Goal: Check status: Check status

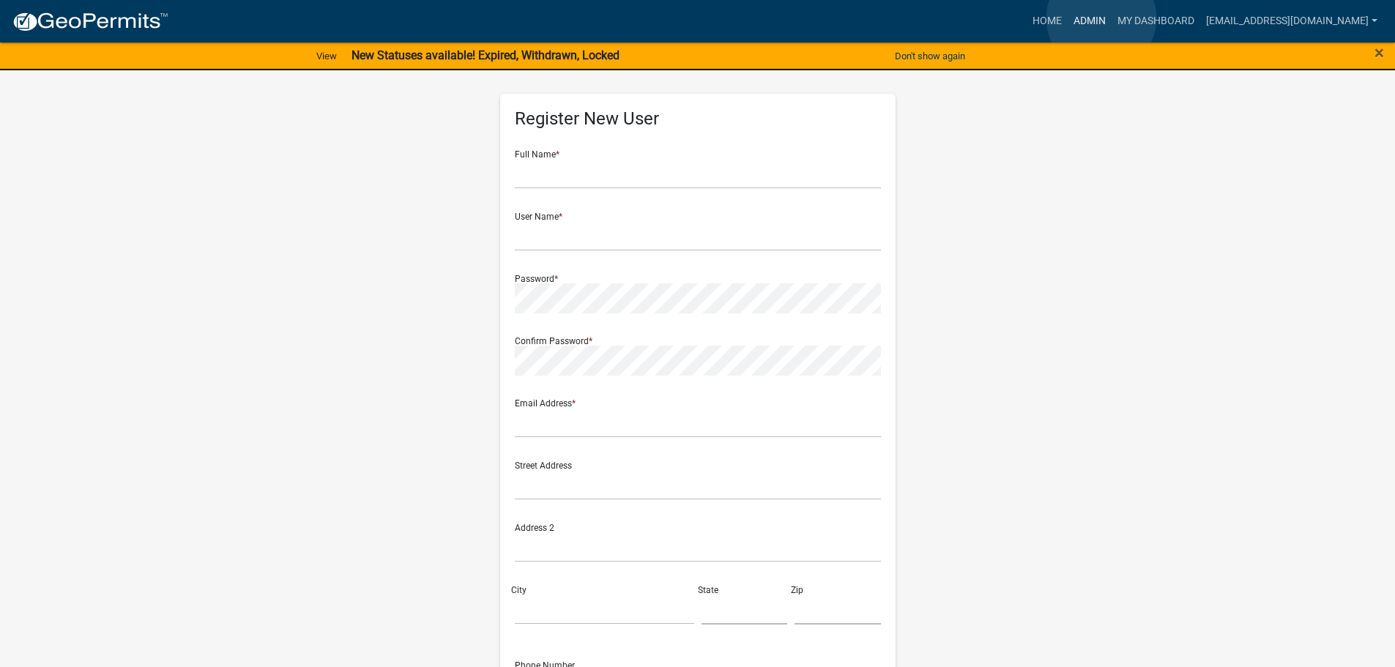
click at [1101, 18] on link "Admin" at bounding box center [1090, 21] width 44 height 28
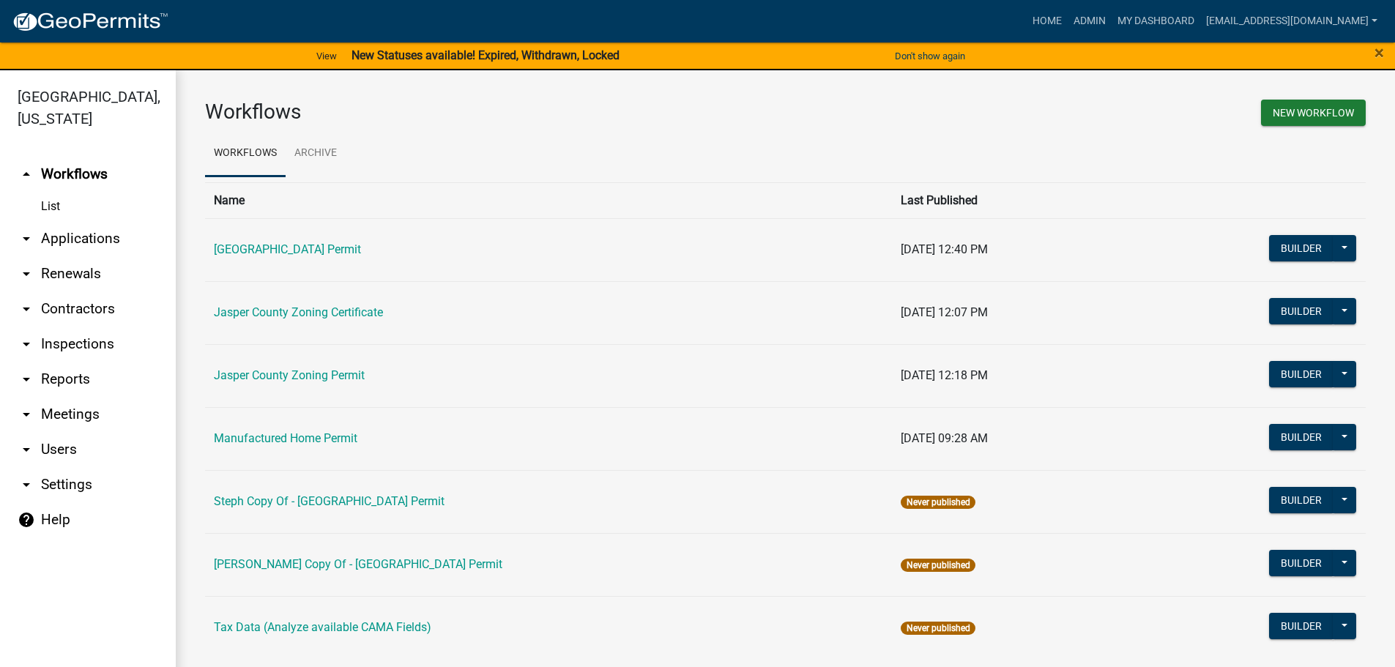
click at [71, 232] on link "arrow_drop_down Applications" at bounding box center [88, 238] width 176 height 35
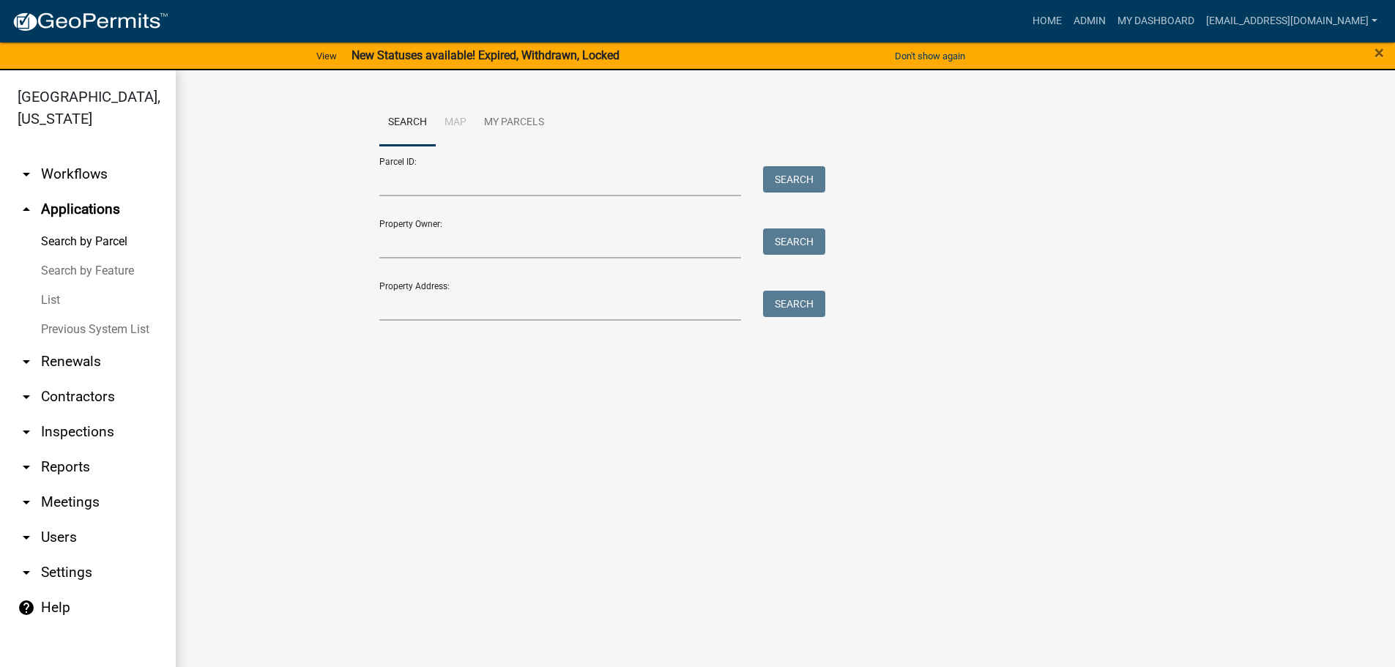
click at [51, 300] on link "List" at bounding box center [88, 300] width 176 height 29
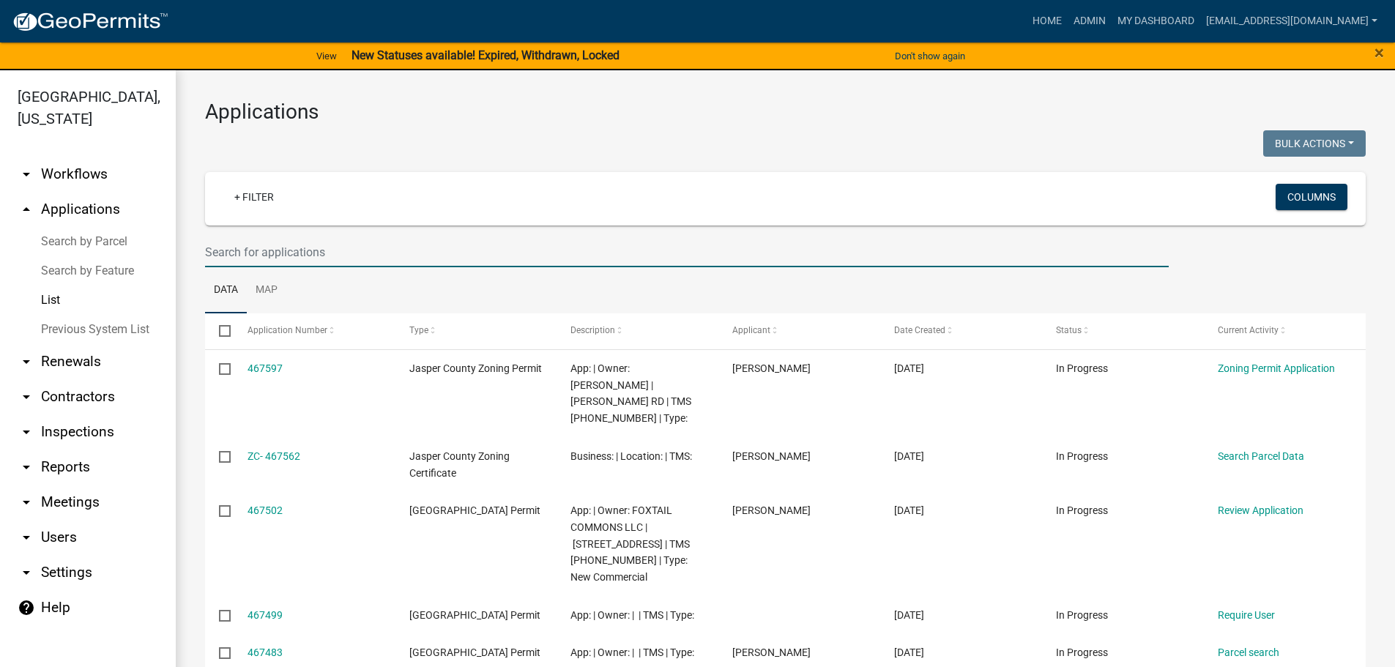
click at [344, 255] on input "text" at bounding box center [687, 252] width 964 height 30
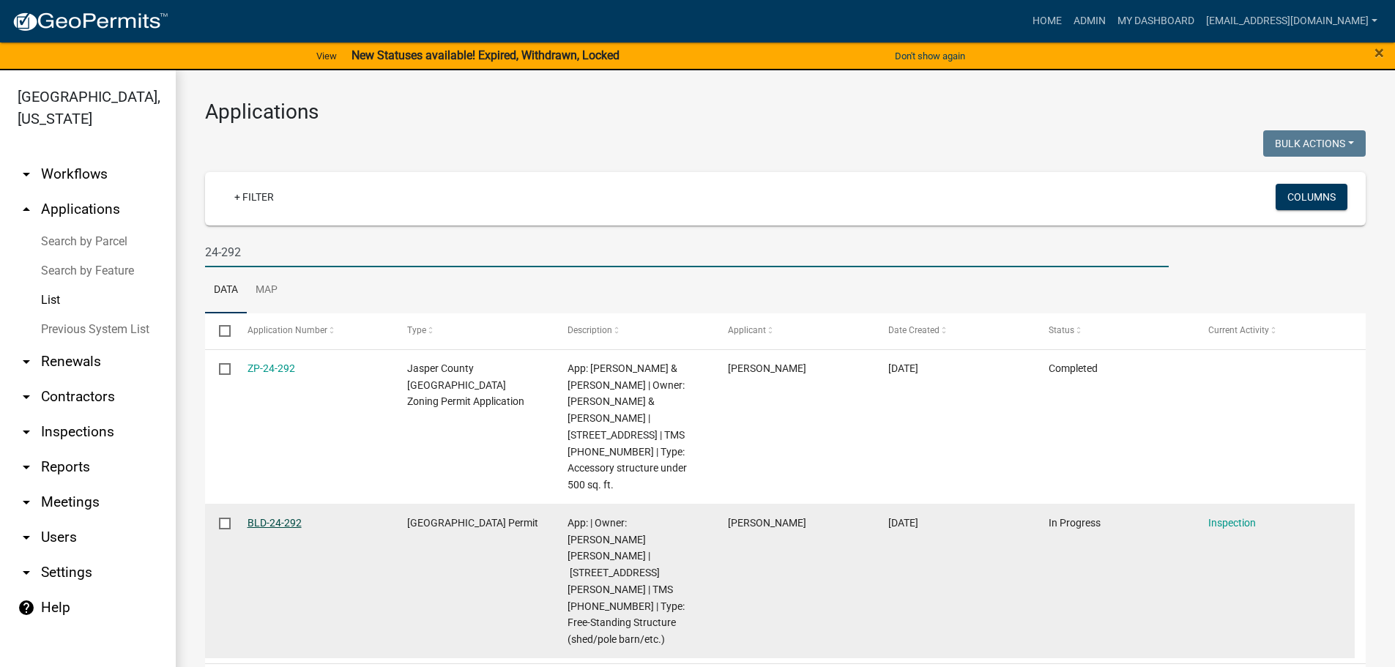
type input "24-292"
click at [294, 517] on link "BLD-24-292" at bounding box center [274, 523] width 54 height 12
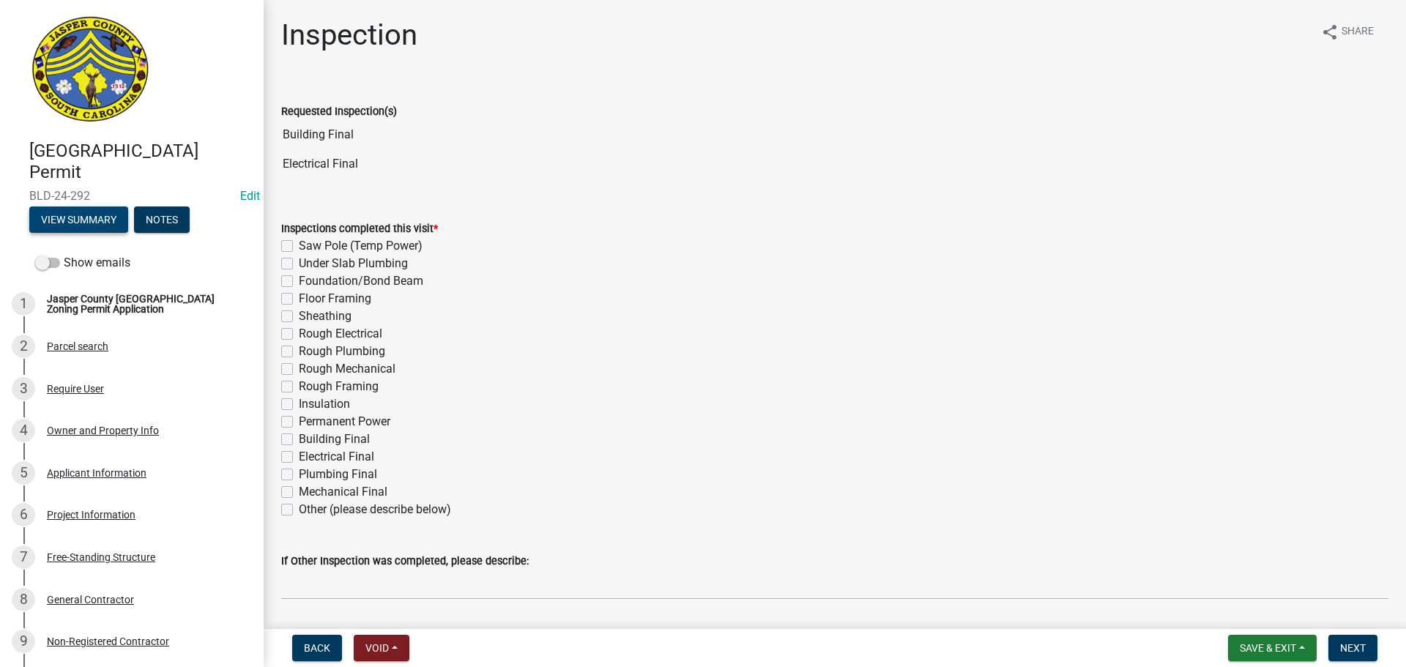
click at [78, 228] on button "View Summary" at bounding box center [78, 219] width 99 height 26
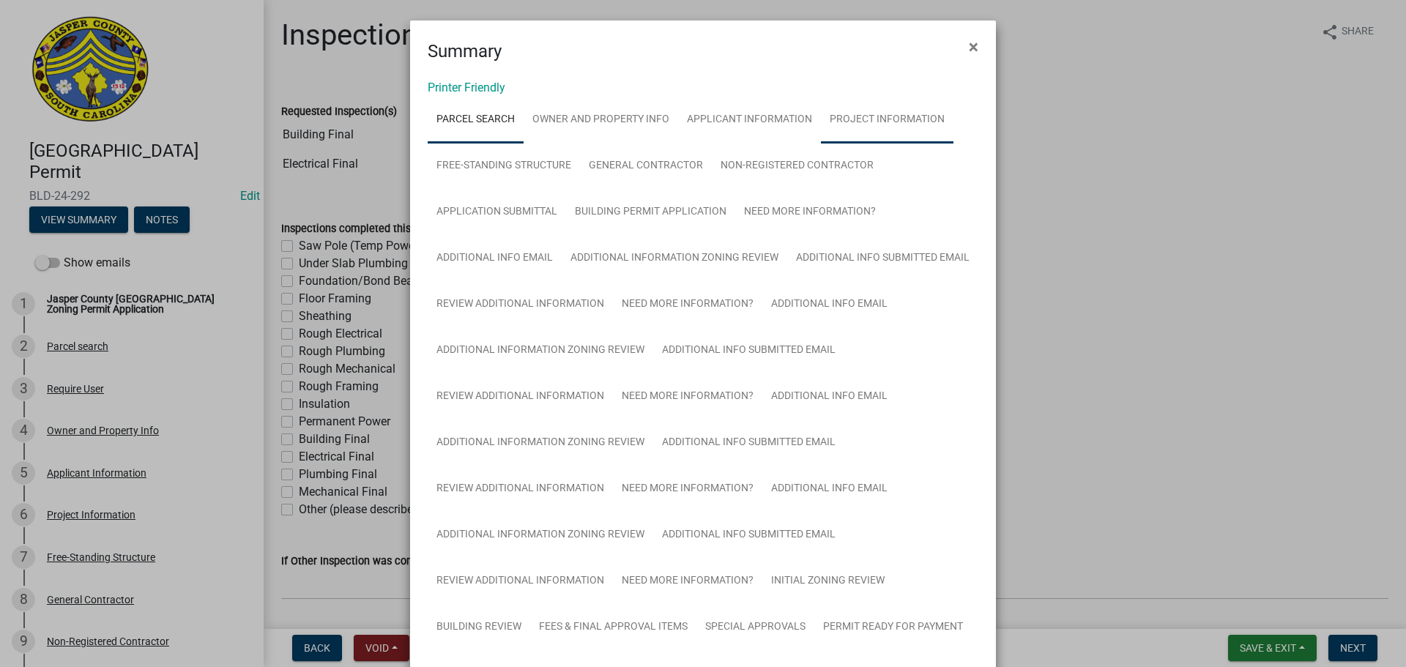
click at [878, 122] on link "Project Information" at bounding box center [887, 120] width 133 height 47
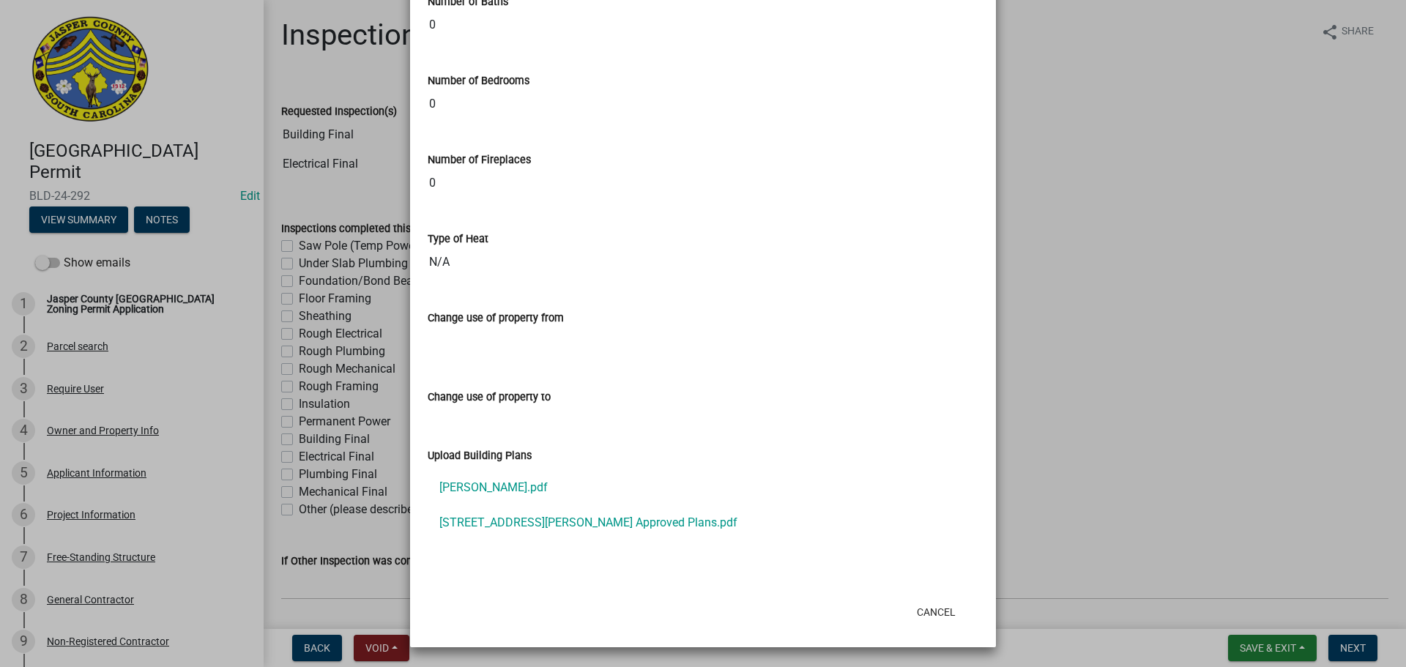
scroll to position [1478, 0]
click at [505, 522] on link "[STREET_ADDRESS][PERSON_NAME] Approved Plans.pdf" at bounding box center [703, 522] width 551 height 35
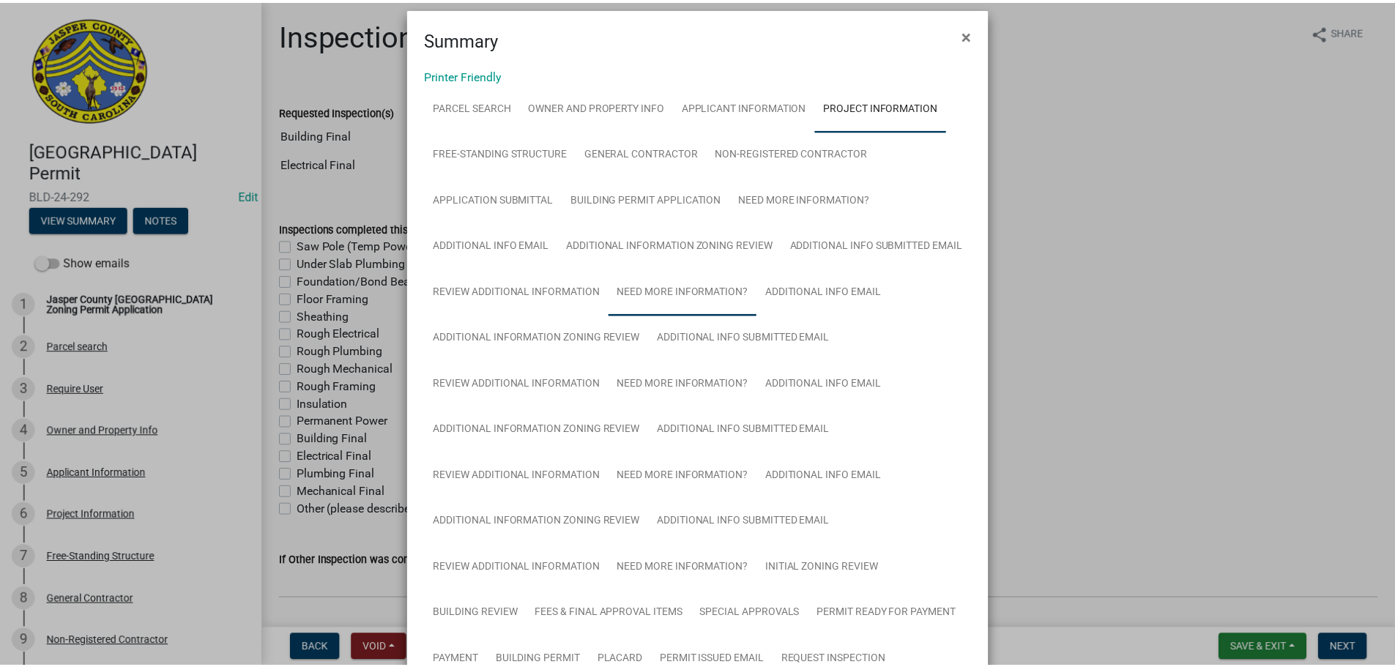
scroll to position [0, 0]
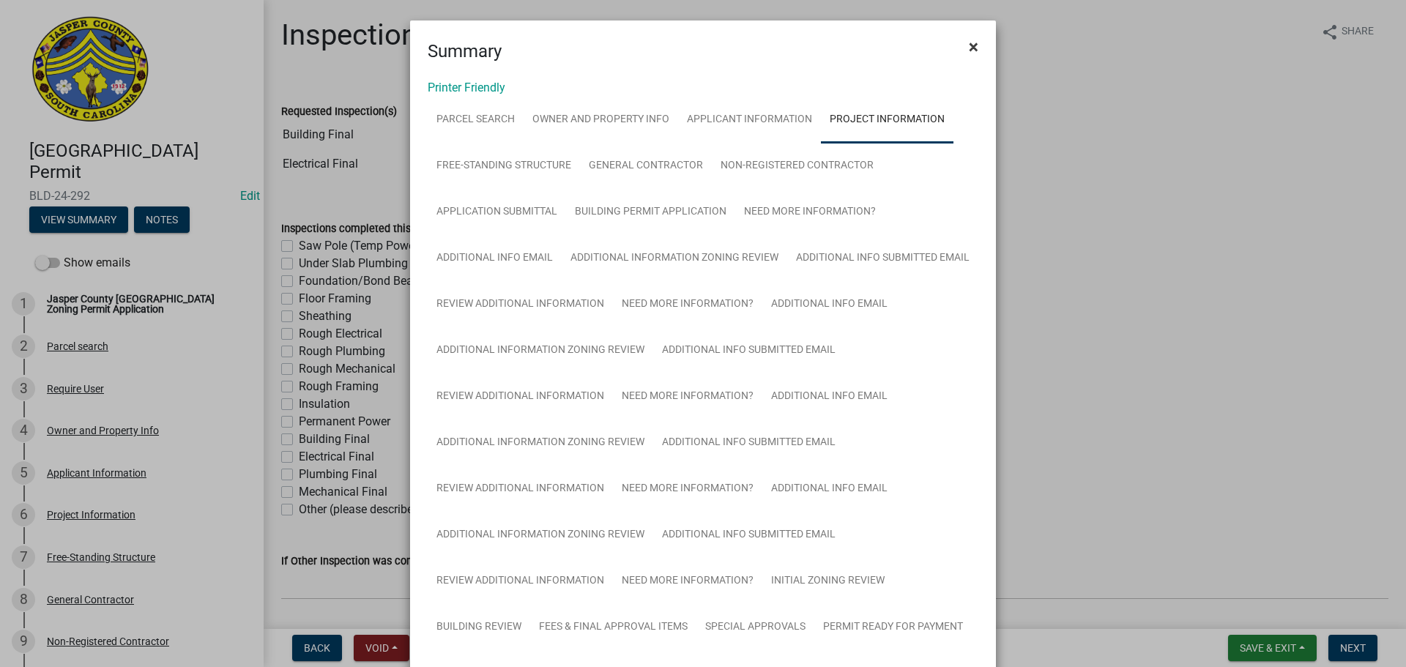
click at [971, 47] on span "×" at bounding box center [974, 47] width 10 height 21
